Goal: Task Accomplishment & Management: Manage account settings

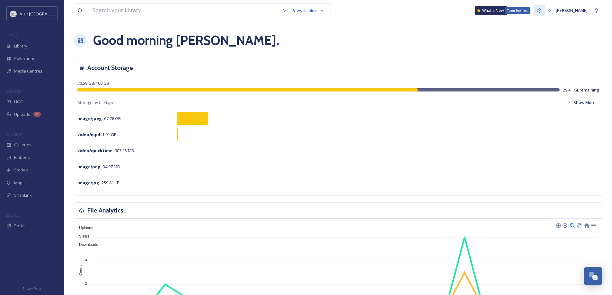
click at [546, 10] on div "Team Settings" at bounding box center [540, 11] width 12 height 12
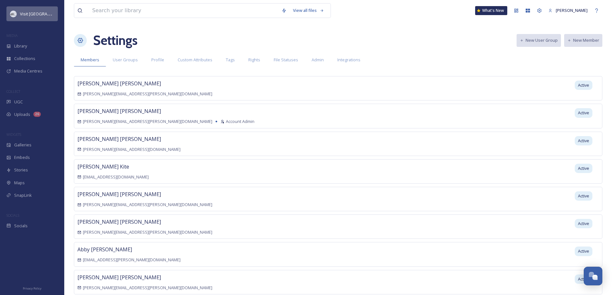
click at [43, 14] on div "Visit [GEOGRAPHIC_DATA]" at bounding box center [31, 13] width 51 height 15
click at [589, 11] on div "[PERSON_NAME]" at bounding box center [569, 10] width 46 height 13
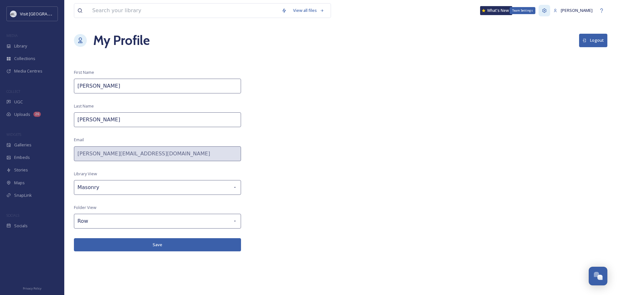
click at [547, 11] on icon at bounding box center [545, 10] width 4 height 4
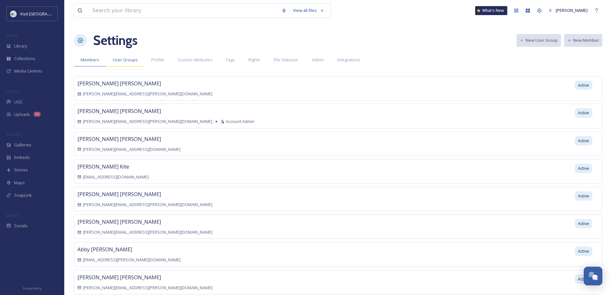
click at [124, 63] on span "User Groups" at bounding box center [125, 60] width 25 height 6
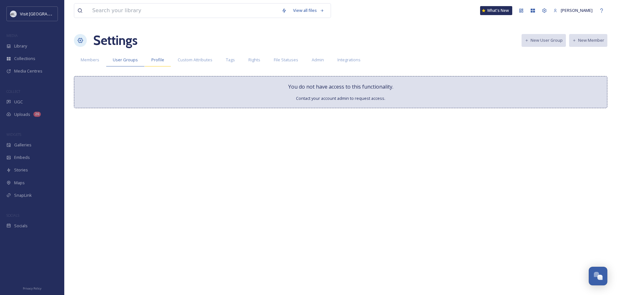
click at [157, 63] on span "Profile" at bounding box center [157, 60] width 13 height 6
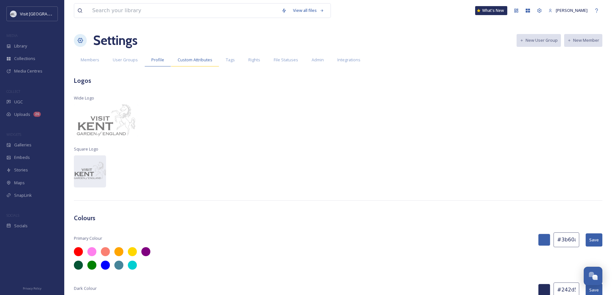
click at [192, 58] on span "Custom Attributes" at bounding box center [195, 60] width 35 height 6
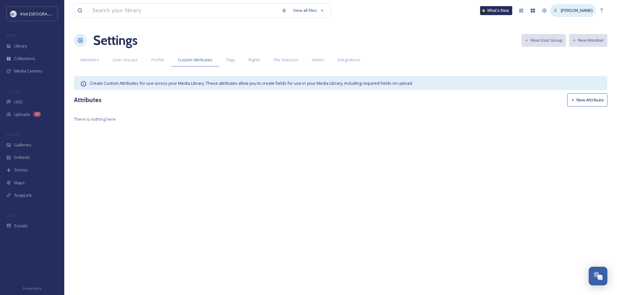
click at [588, 11] on span "[PERSON_NAME]" at bounding box center [577, 10] width 32 height 6
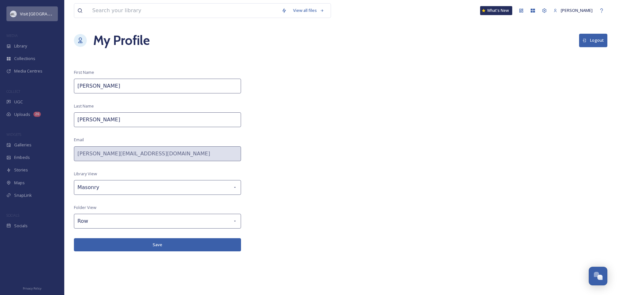
click at [27, 16] on span "Visit [GEOGRAPHIC_DATA]" at bounding box center [45, 14] width 50 height 6
click at [602, 10] on icon at bounding box center [601, 10] width 5 height 5
click at [24, 112] on span "Uploads" at bounding box center [22, 115] width 16 height 6
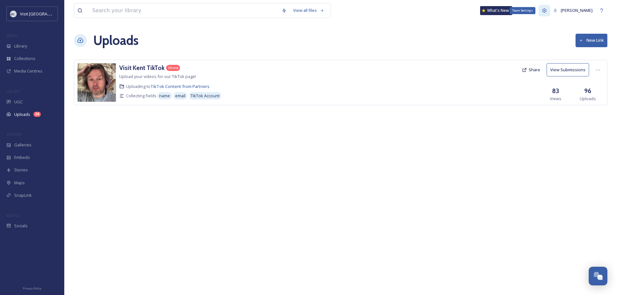
click at [547, 11] on icon at bounding box center [545, 10] width 4 height 4
